Goal: Navigation & Orientation: Find specific page/section

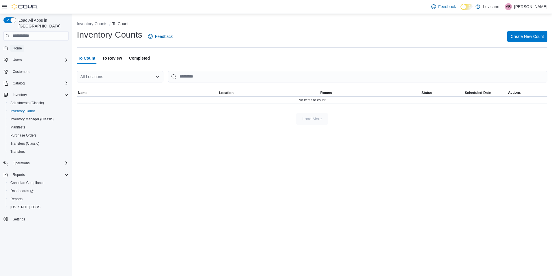
click at [11, 45] on link "Home" at bounding box center [17, 48] width 14 height 7
